Goal: Find specific page/section: Find specific page/section

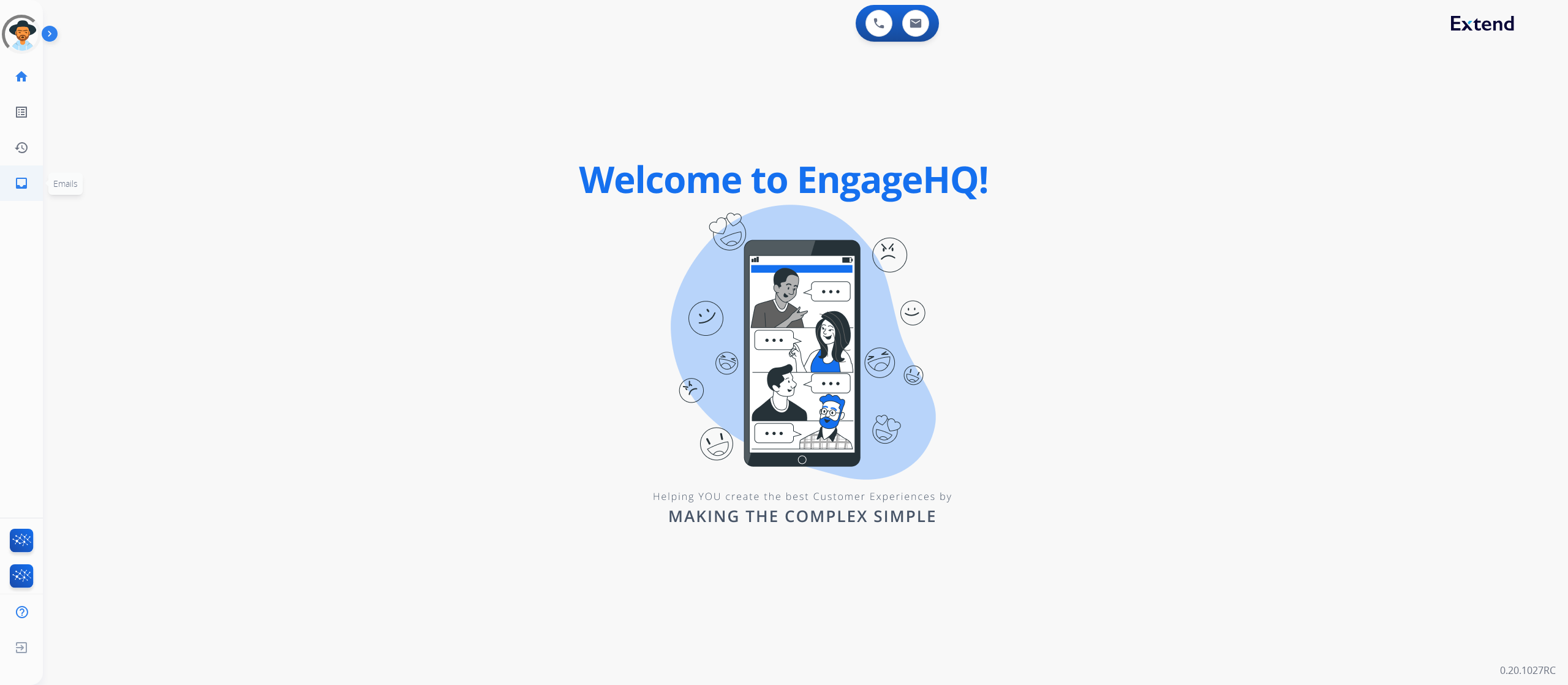
click at [15, 185] on mat-icon "inbox" at bounding box center [22, 183] width 14 height 14
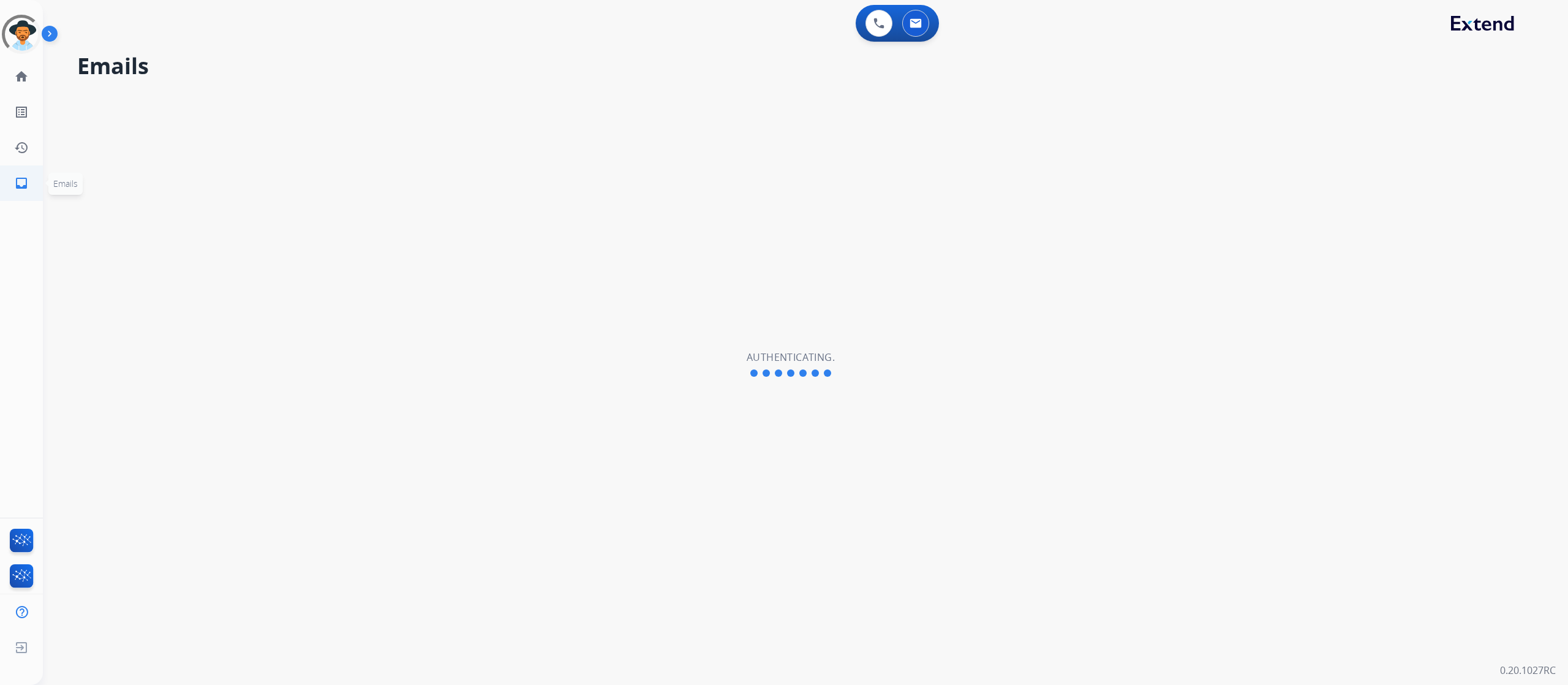
click at [20, 186] on mat-icon "inbox" at bounding box center [22, 183] width 14 height 14
click at [18, 183] on mat-icon "inbox" at bounding box center [22, 183] width 14 height 14
click at [427, 299] on div "Emails Authenticating." at bounding box center [790, 365] width 1496 height 641
